Goal: Find specific page/section: Find specific page/section

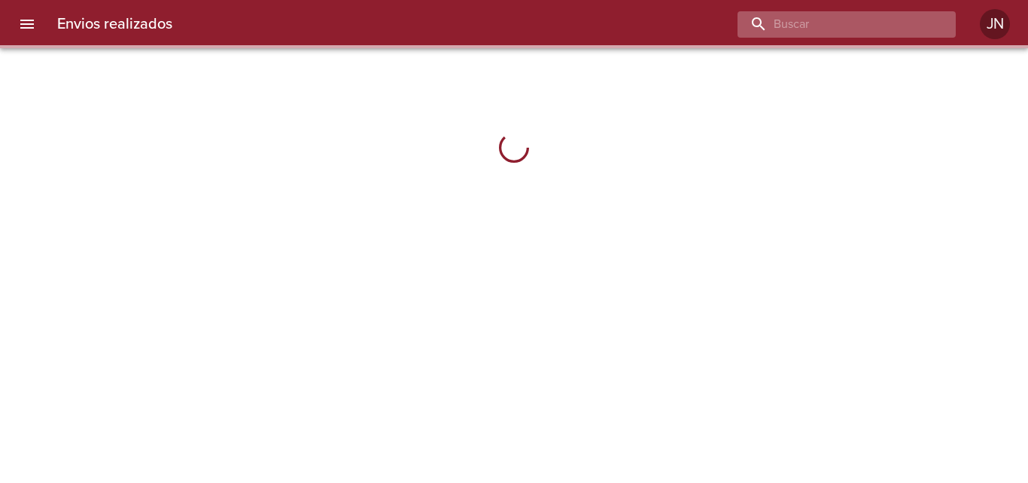
click at [885, 23] on input "buscar" at bounding box center [834, 24] width 193 height 26
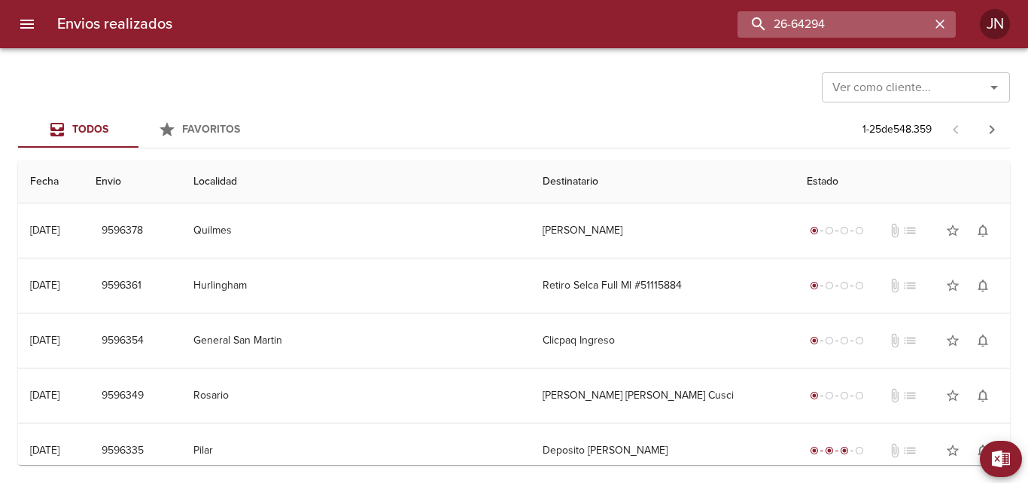
type input "26-64294"
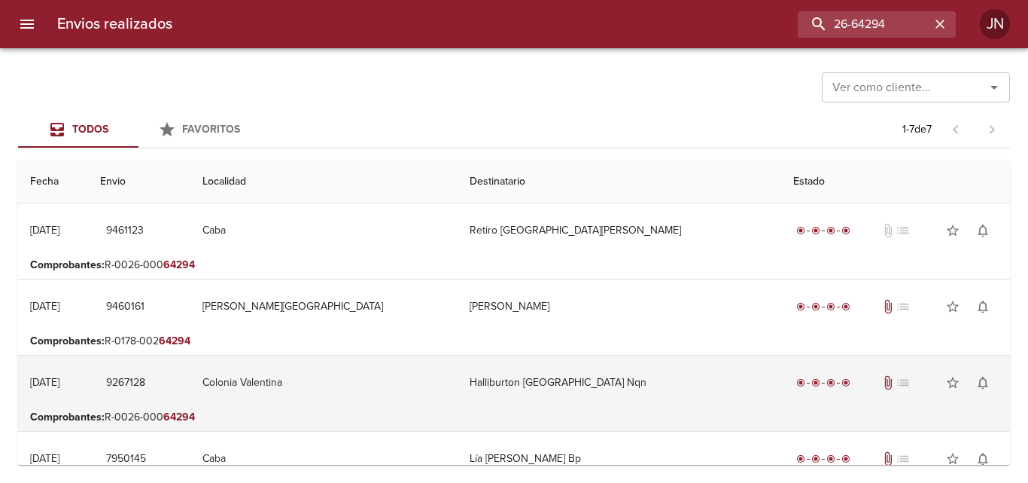
click at [556, 376] on td "Halliburton [GEOGRAPHIC_DATA] Nqn" at bounding box center [620, 382] width 324 height 54
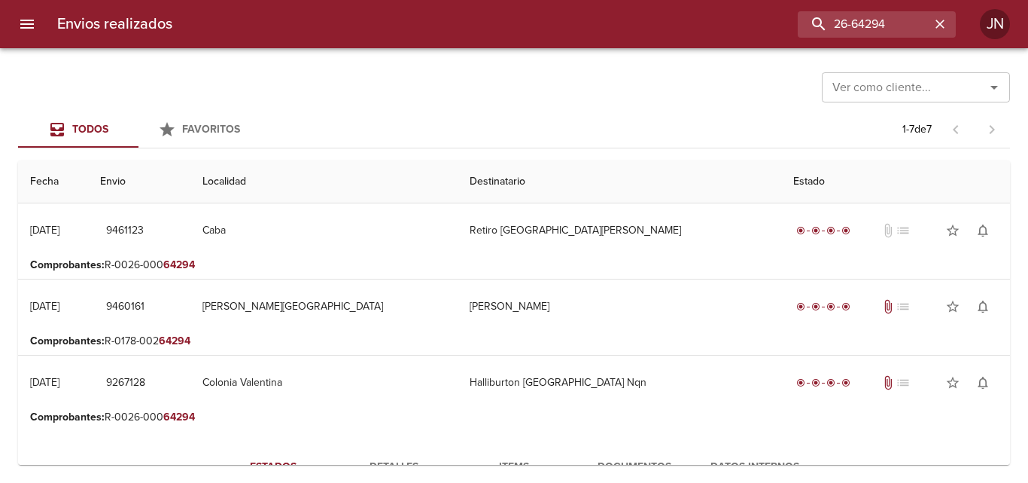
scroll to position [226, 0]
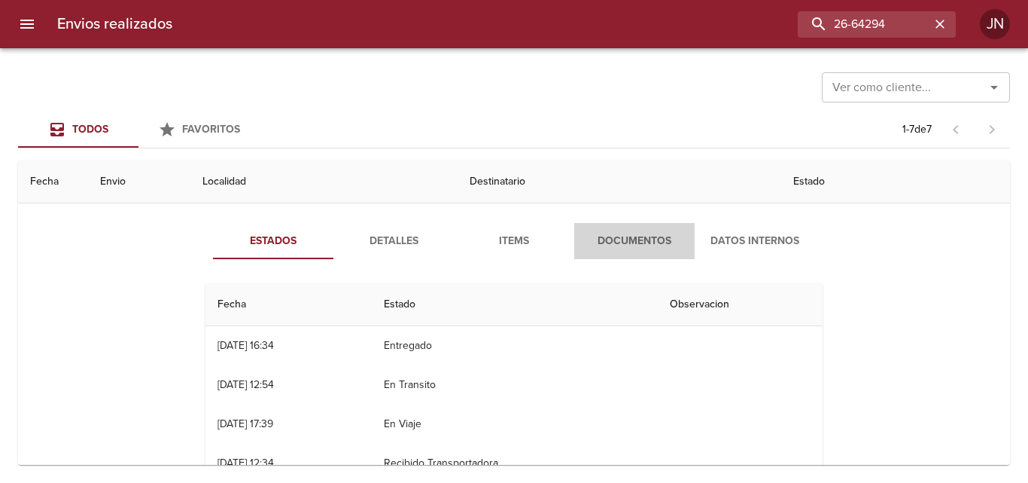
click at [612, 246] on span "Documentos" at bounding box center [634, 241] width 102 height 19
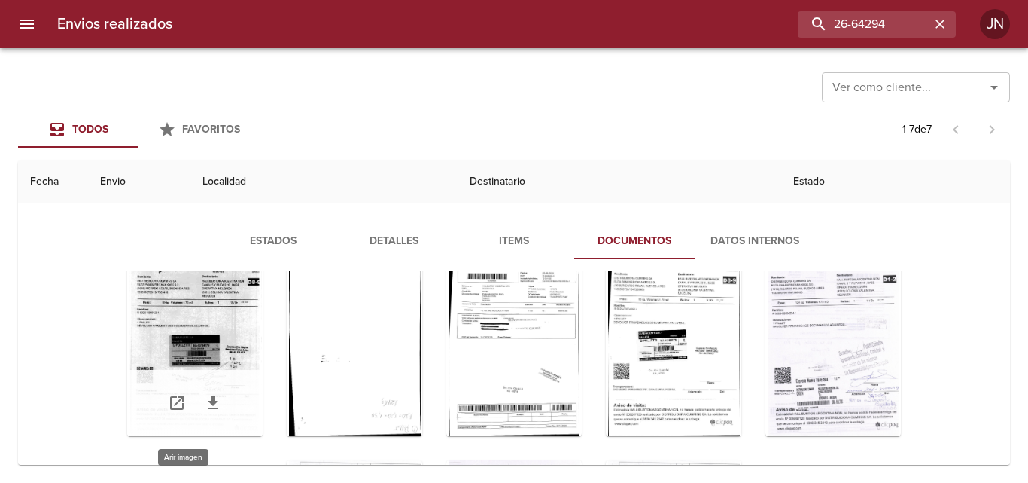
scroll to position [73, 0]
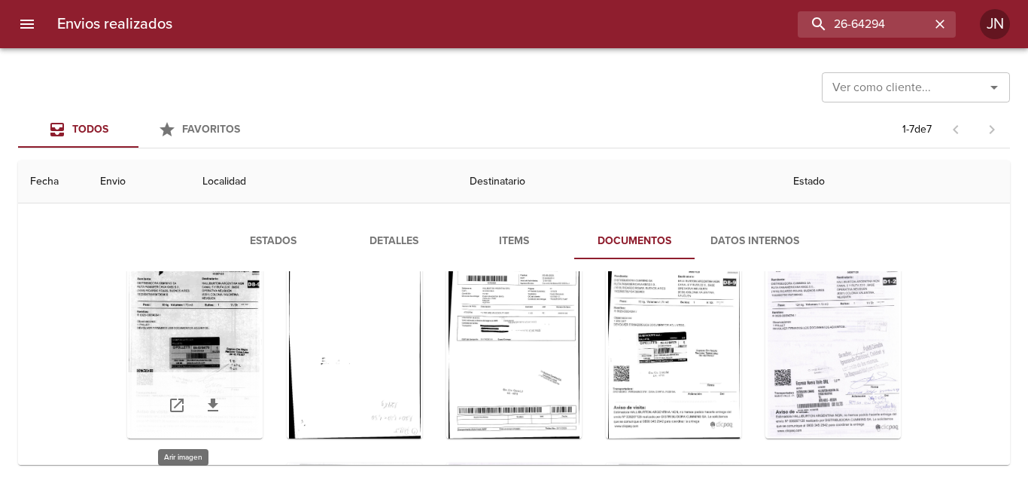
click at [144, 366] on div "Tabla de envíos del cliente" at bounding box center [194, 344] width 135 height 188
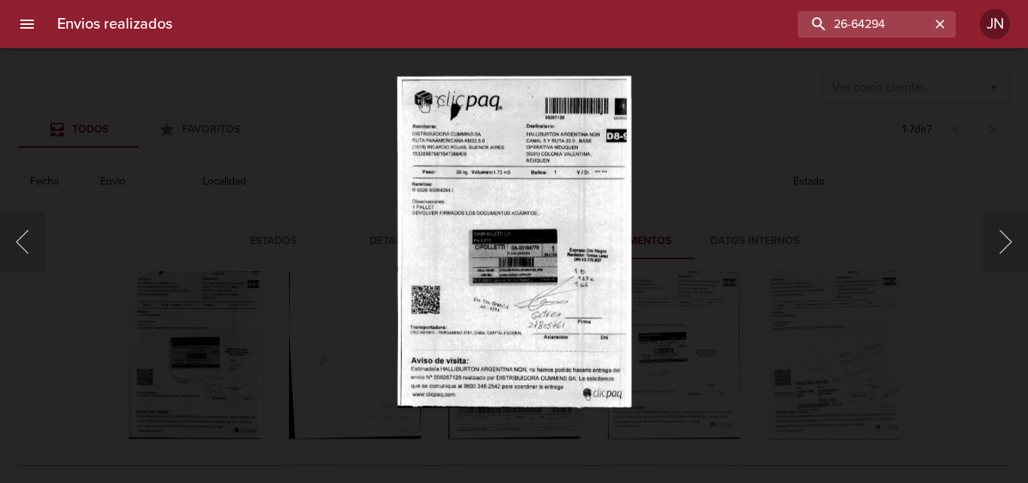
click at [684, 301] on div "Lightbox" at bounding box center [514, 241] width 1028 height 483
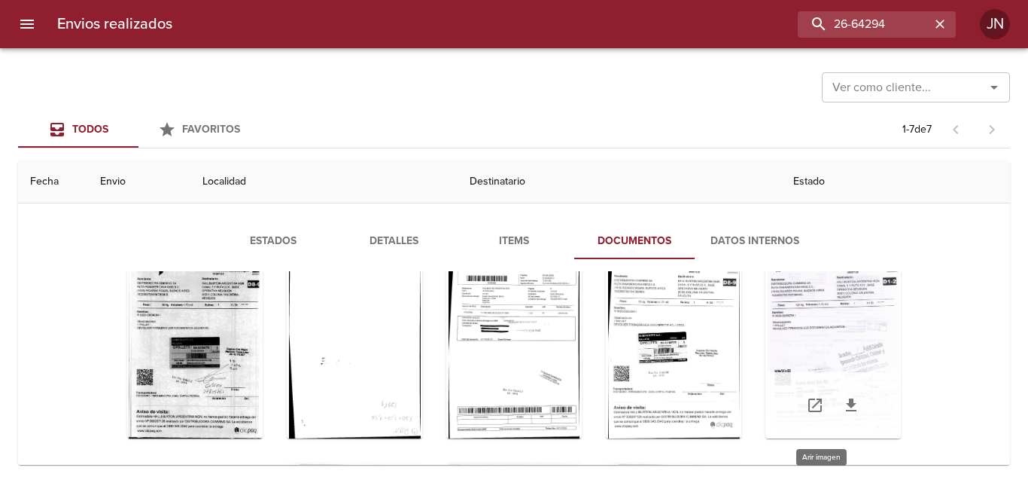
click at [784, 336] on div "Tabla de envíos del cliente" at bounding box center [833, 344] width 135 height 188
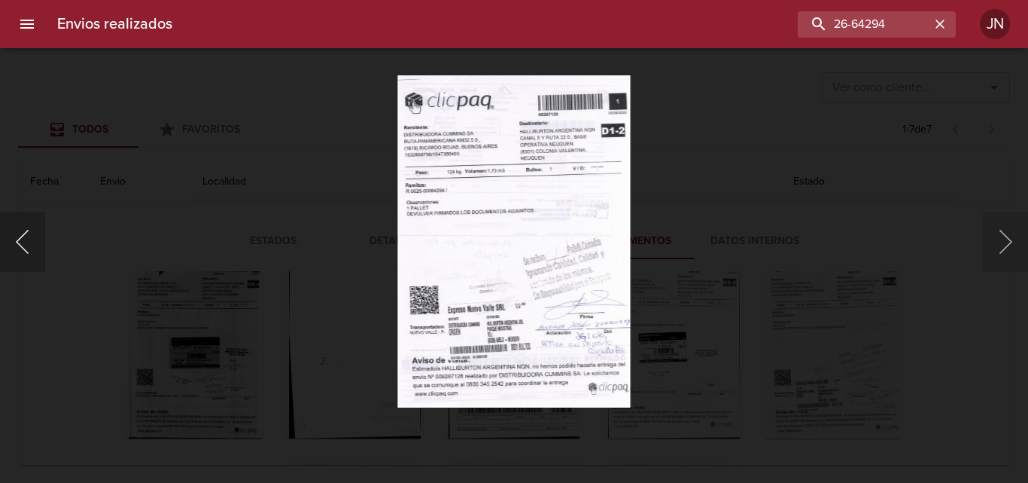
click at [19, 224] on button "Anterior" at bounding box center [22, 242] width 45 height 60
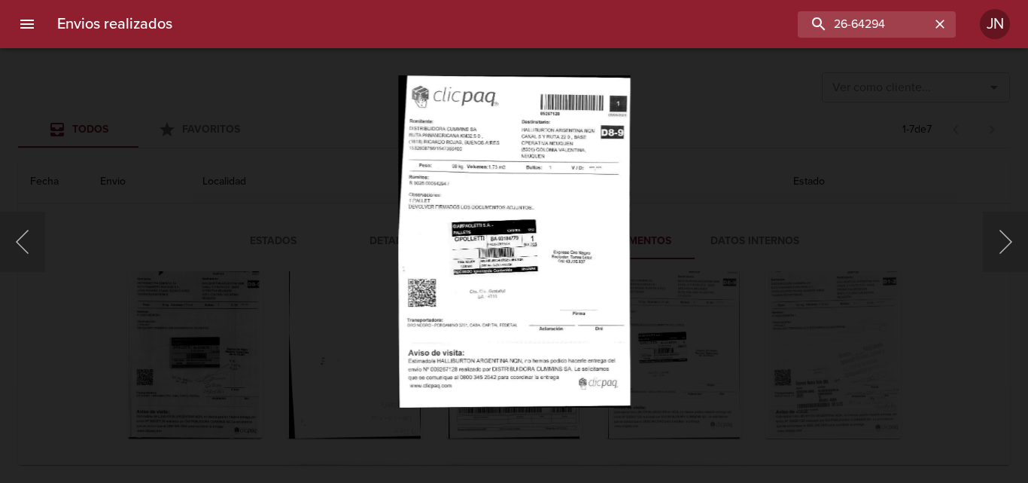
click at [475, 272] on img "Lightbox" at bounding box center [514, 241] width 232 height 332
click at [989, 244] on button "Siguiente" at bounding box center [1005, 242] width 45 height 60
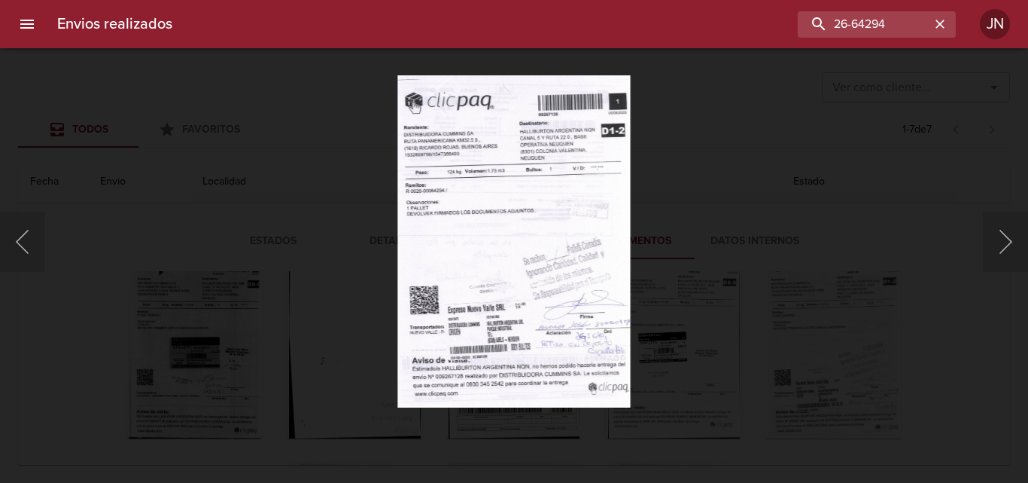
click at [530, 266] on img "Lightbox" at bounding box center [513, 241] width 233 height 332
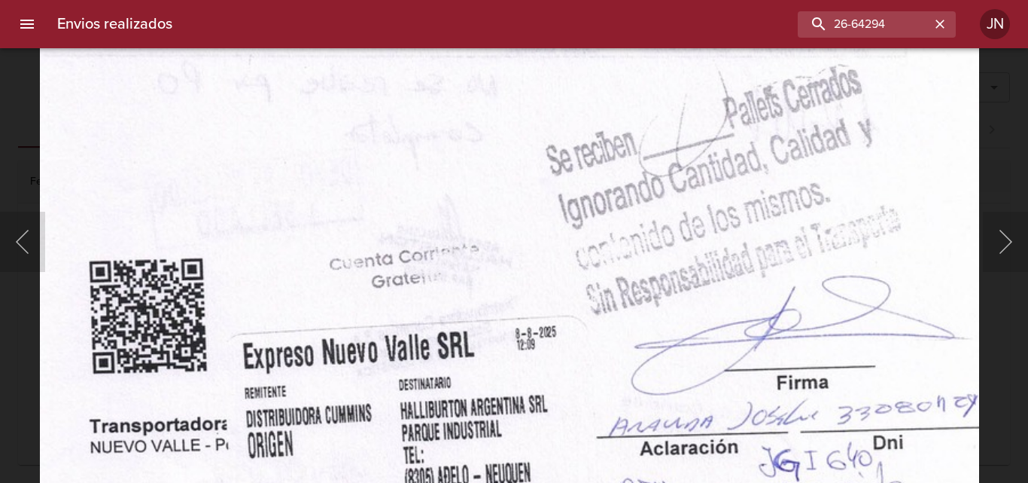
click at [403, 238] on img "Lightbox" at bounding box center [509, 80] width 939 height 1340
click at [18, 241] on button "Anterior" at bounding box center [22, 242] width 45 height 60
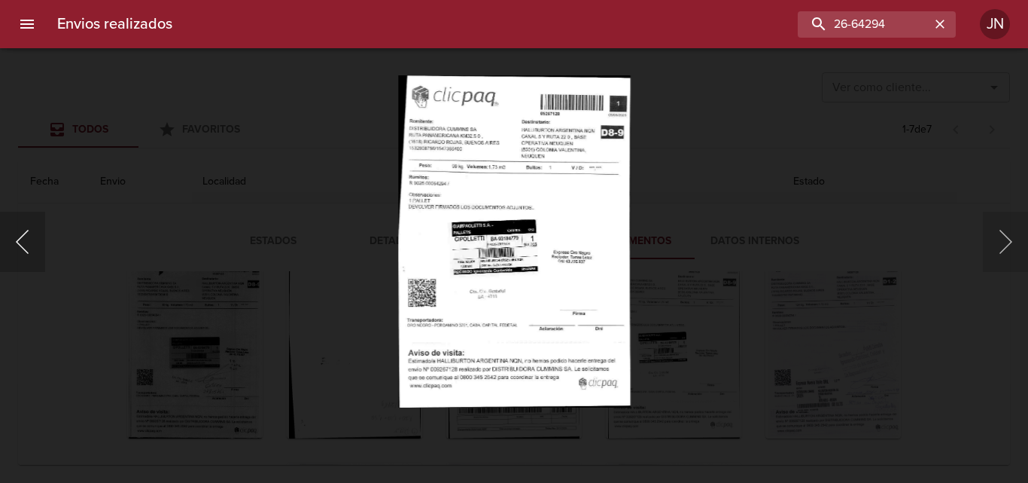
click at [18, 241] on button "Anterior" at bounding box center [22, 242] width 45 height 60
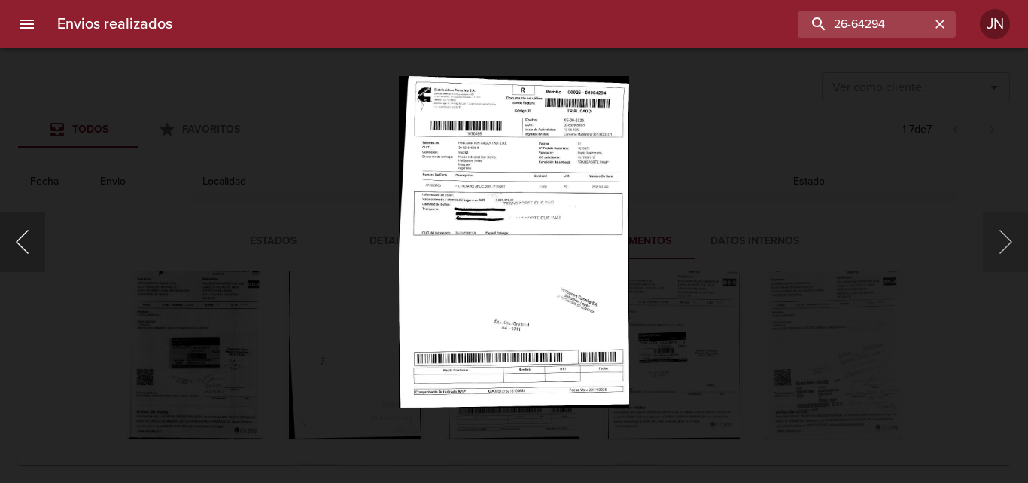
click at [18, 241] on button "Anterior" at bounding box center [22, 242] width 45 height 60
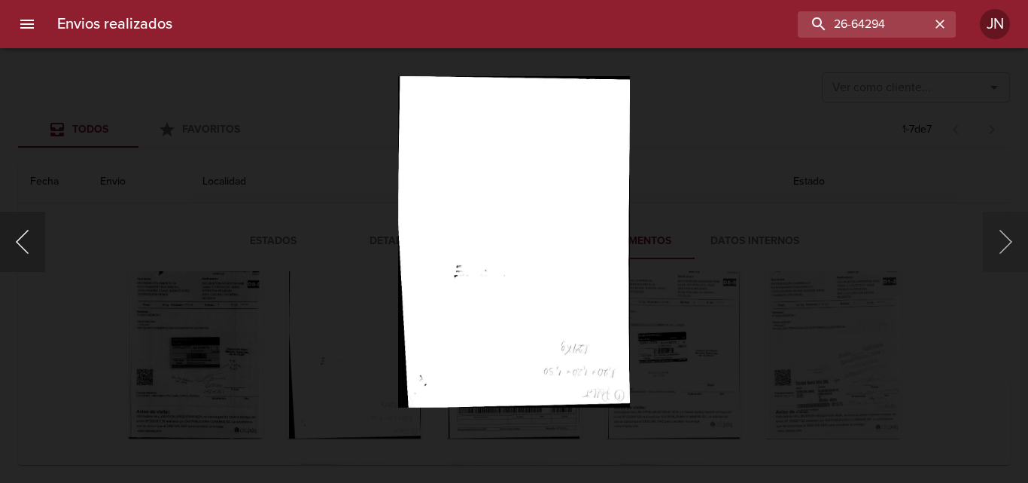
click at [18, 241] on button "Anterior" at bounding box center [22, 242] width 45 height 60
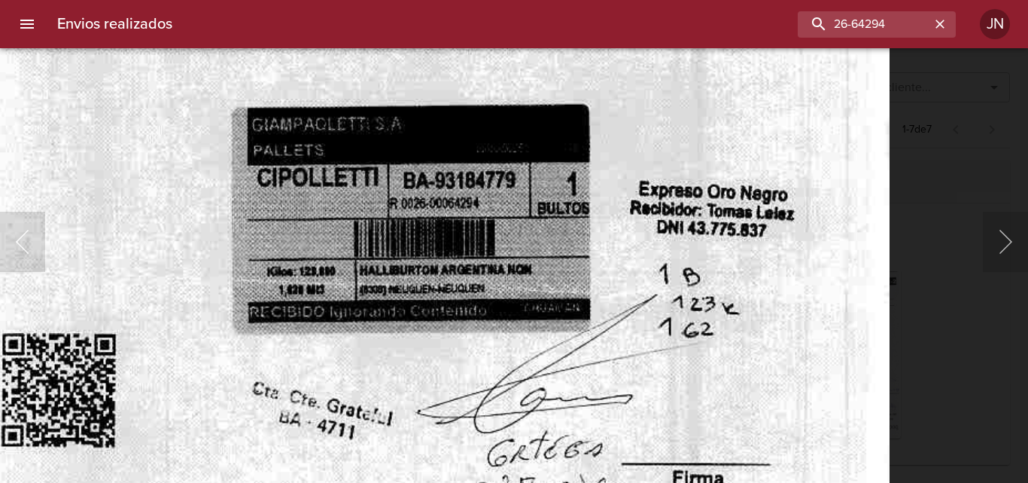
click at [592, 393] on img "Lightbox" at bounding box center [417, 157] width 946 height 1340
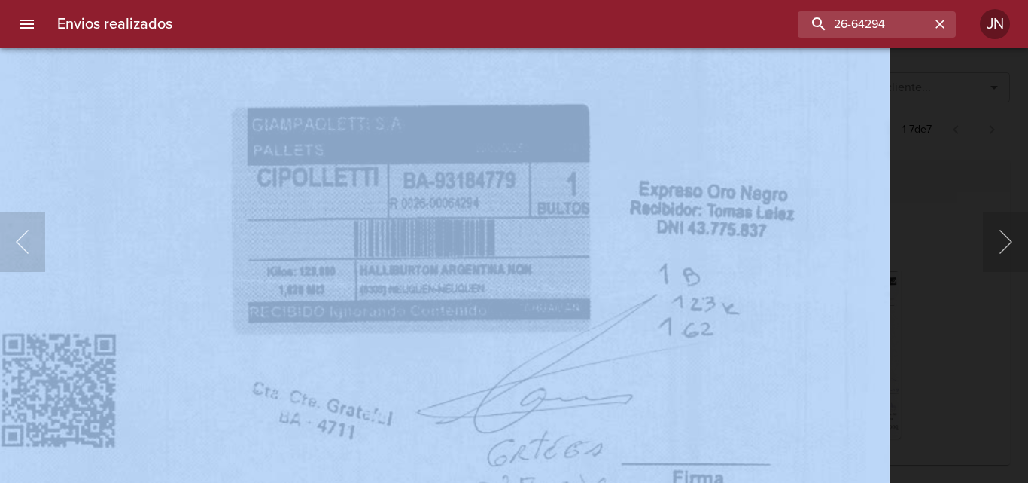
drag, startPoint x: 917, startPoint y: 232, endPoint x: 835, endPoint y: 308, distance: 111.9
click at [853, 320] on div "Lightbox" at bounding box center [514, 241] width 1028 height 483
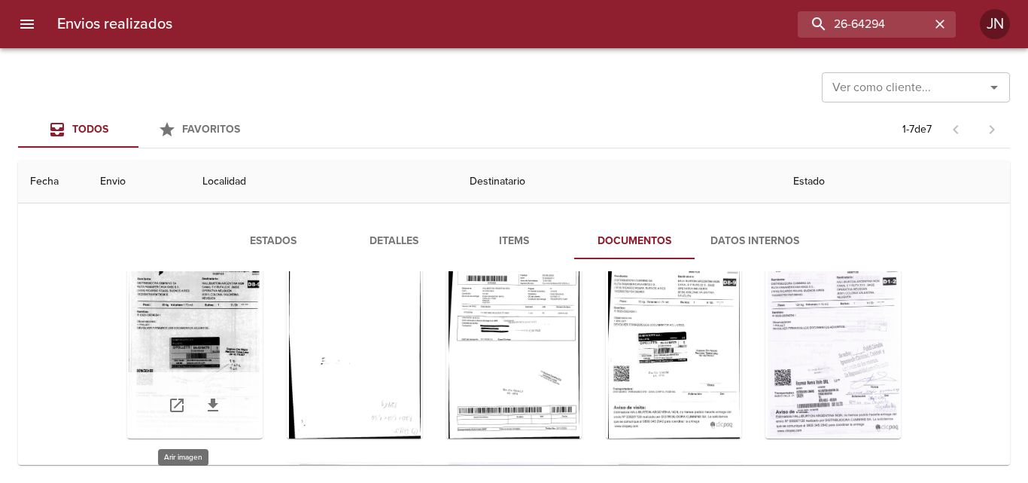
click at [220, 334] on div "Tabla de envíos del cliente" at bounding box center [194, 344] width 135 height 188
